Goal: Register for event/course

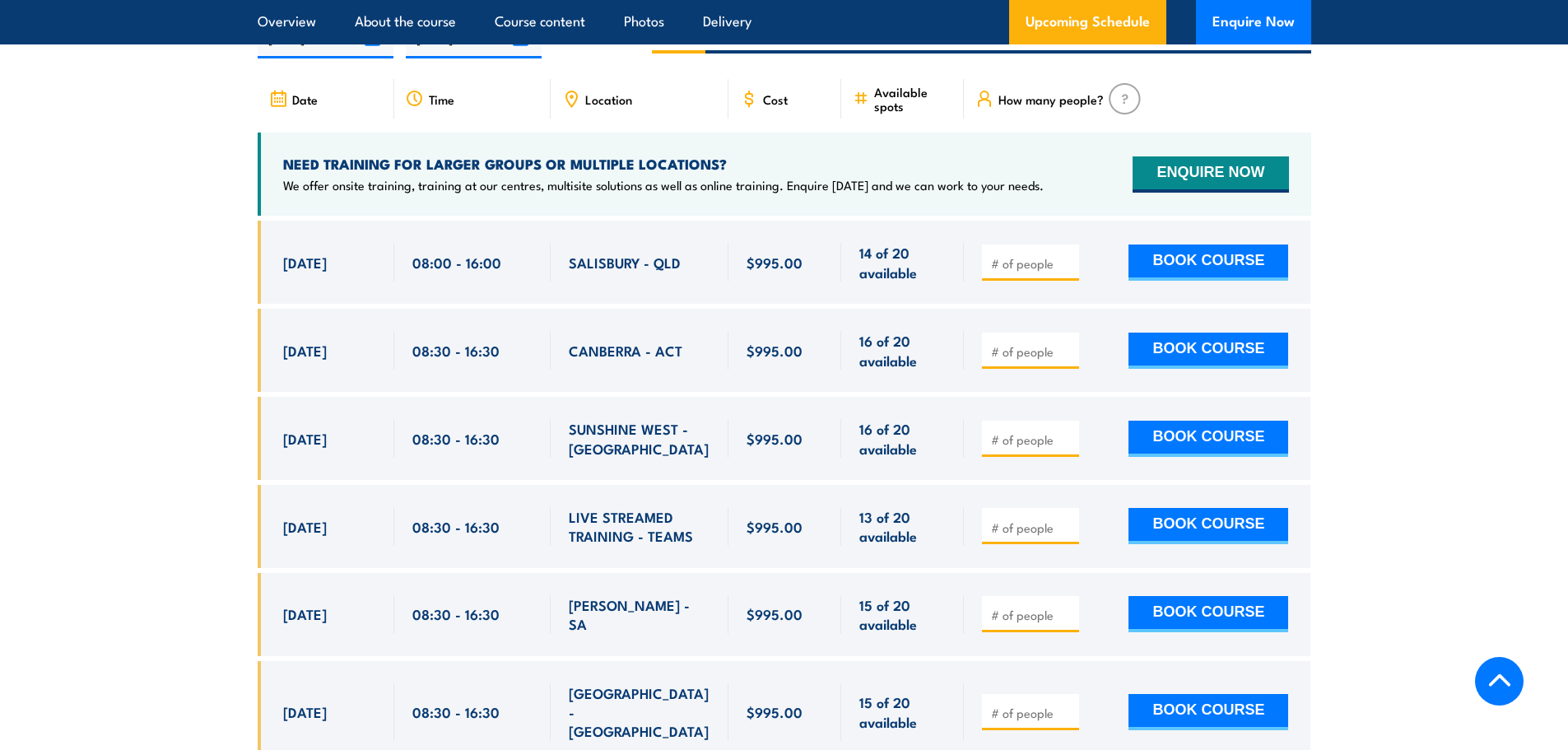
scroll to position [2716, 0]
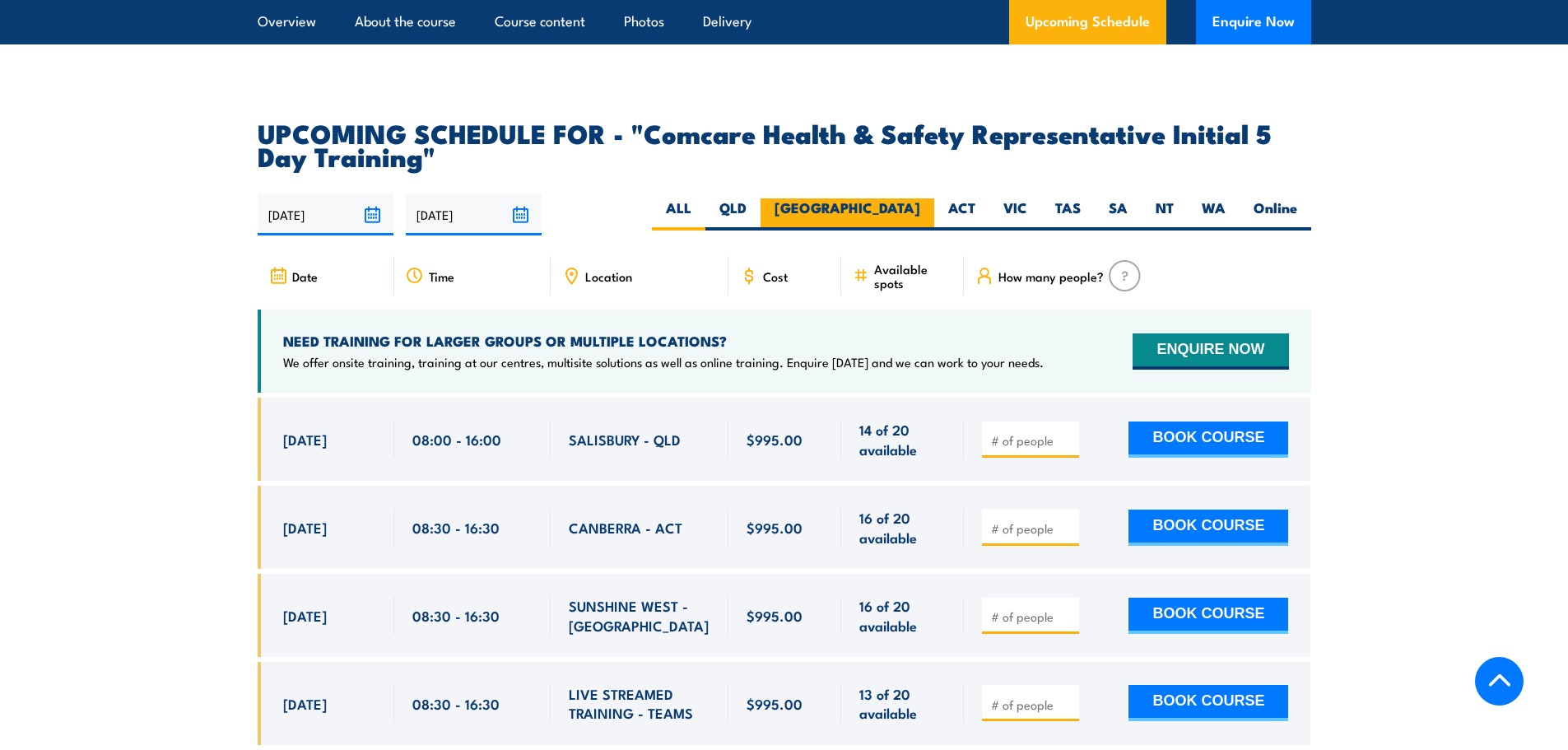
click at [888, 198] on label "[GEOGRAPHIC_DATA]" at bounding box center [848, 214] width 173 height 33
click at [920, 198] on input "[GEOGRAPHIC_DATA]" at bounding box center [925, 203] width 11 height 11
radio input "true"
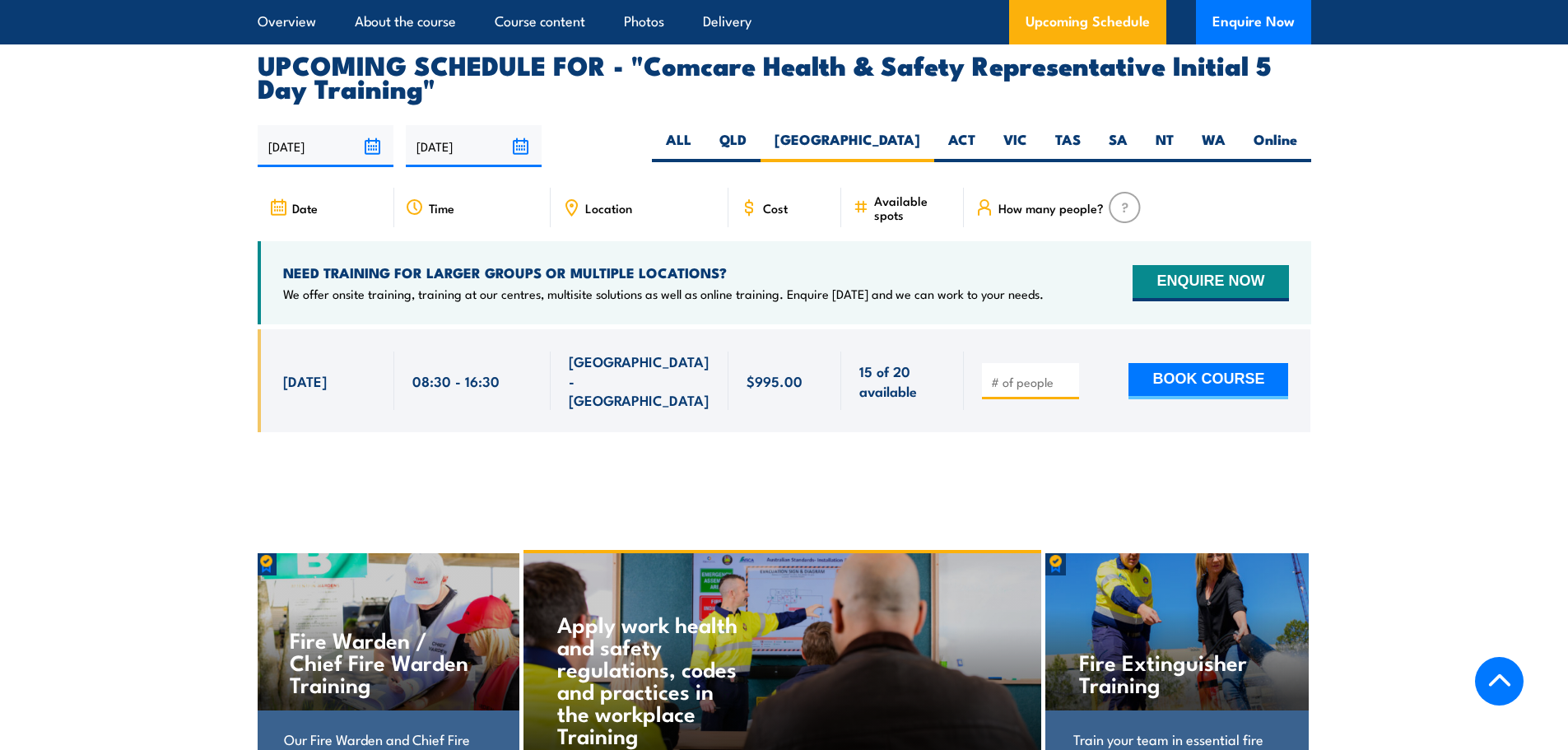
scroll to position [2812, 0]
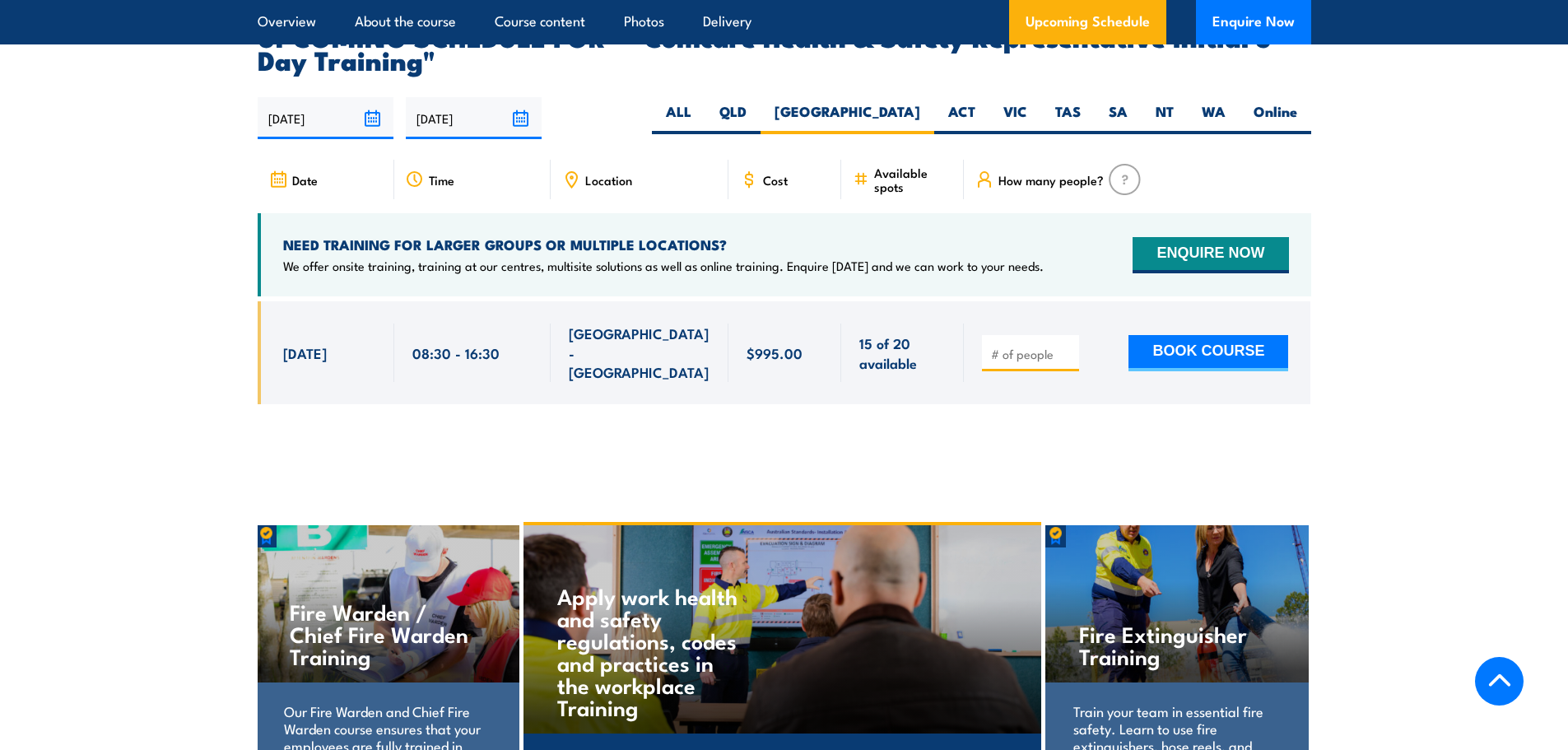
drag, startPoint x: 756, startPoint y: 442, endPoint x: 626, endPoint y: 134, distance: 334.3
